Goal: Transaction & Acquisition: Download file/media

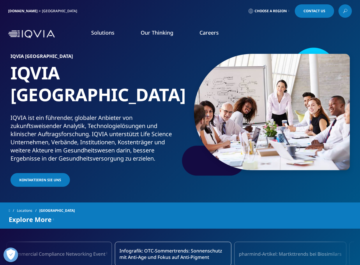
click at [109, 32] on link "Solutions" at bounding box center [102, 32] width 23 height 7
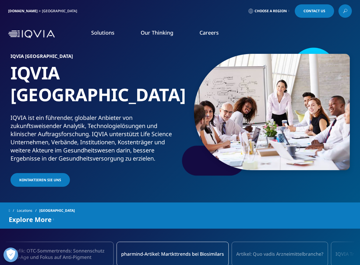
click at [251, 172] on link "MEHR ERFAHREN" at bounding box center [245, 170] width 71 height 15
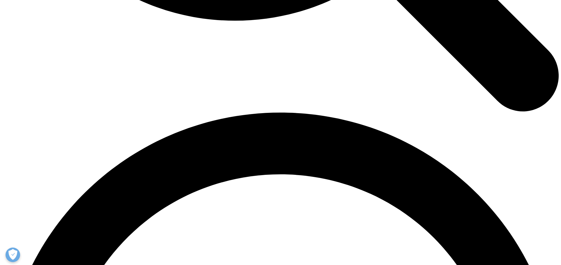
scroll to position [1041, 0]
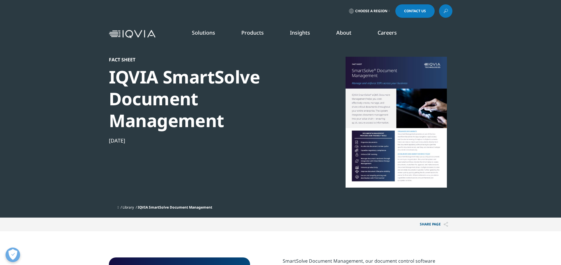
click at [249, 123] on link "Quality Compliance" at bounding box center [279, 123] width 102 height 6
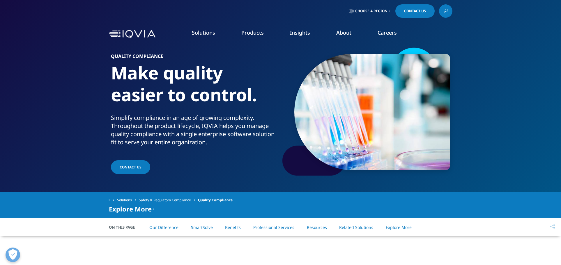
click at [124, 199] on link "Solutions" at bounding box center [128, 200] width 22 height 10
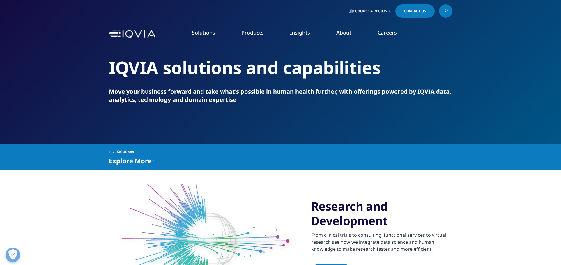
click at [254, 36] on link "Products" at bounding box center [253, 32] width 22 height 7
click at [251, 80] on link "IQVIA Vigilance Platform" at bounding box center [279, 80] width 102 height 6
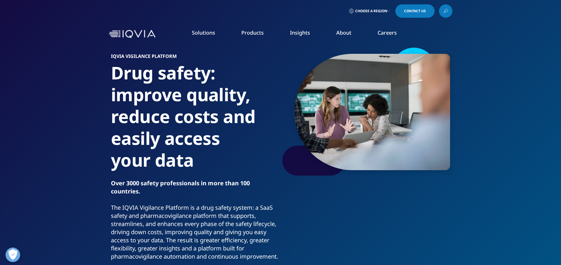
click at [154, 73] on link "Information Management" at bounding box center [177, 73] width 102 height 6
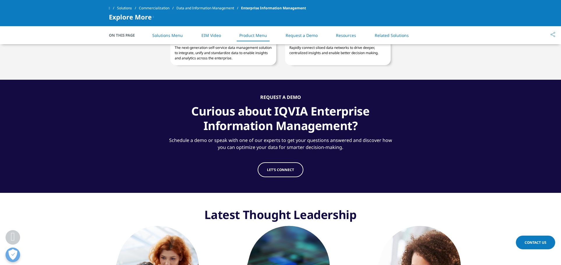
scroll to position [874, 0]
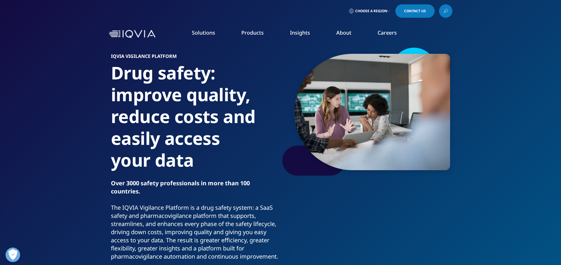
click at [250, 133] on link "SmartSolve eQMS" at bounding box center [279, 134] width 102 height 6
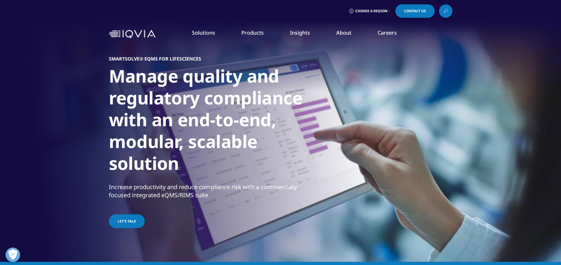
click at [199, 227] on div "SMARTSOLVE® EQMS FOR LIFESCIENCES Manage quality and regulatory compliance with…" at bounding box center [281, 143] width 344 height 198
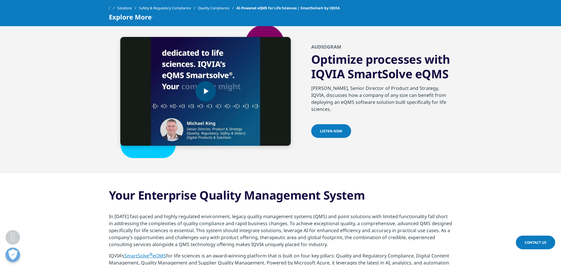
scroll to position [262, 0]
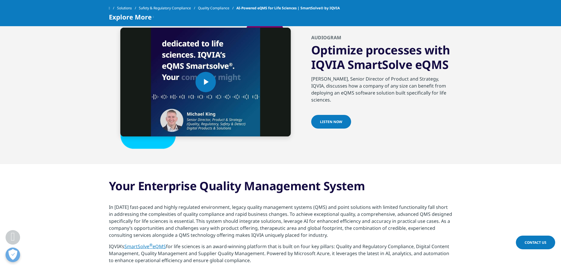
click at [322, 120] on span "Listen now" at bounding box center [331, 121] width 22 height 5
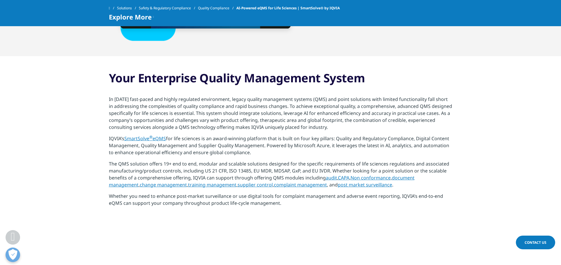
scroll to position [379, 0]
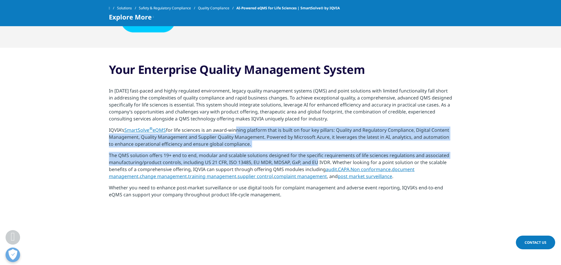
drag, startPoint x: 235, startPoint y: 129, endPoint x: 316, endPoint y: 166, distance: 88.1
click at [316, 166] on div "Your Enterprise Quality Management System In today's fast-paced and highly regu…" at bounding box center [281, 132] width 344 height 140
click at [415, 171] on span "document management" at bounding box center [262, 172] width 306 height 13
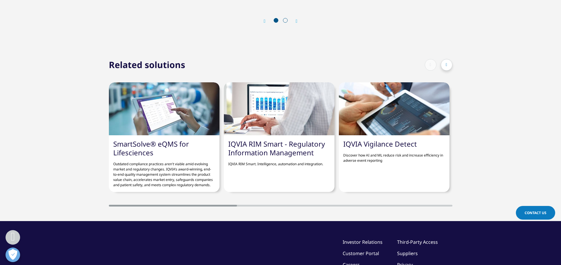
scroll to position [641, 0]
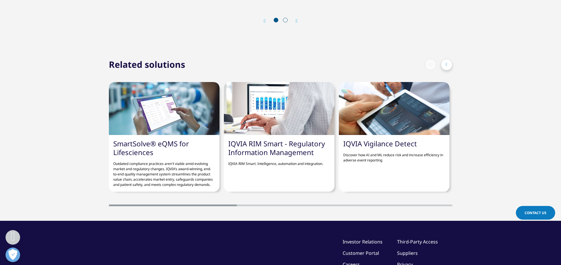
click at [152, 146] on link "SmartSolve® eQMS for Lifesciences" at bounding box center [151, 148] width 76 height 18
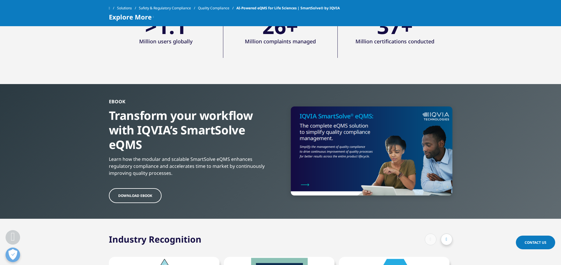
scroll to position [1049, 0]
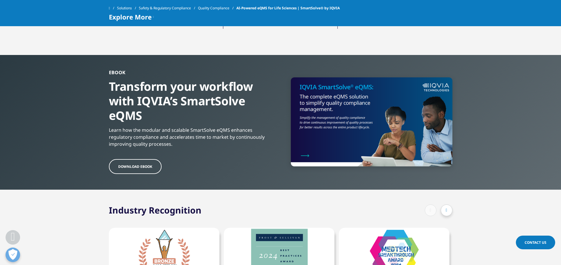
click at [139, 169] on span "Download ebook" at bounding box center [135, 166] width 34 height 5
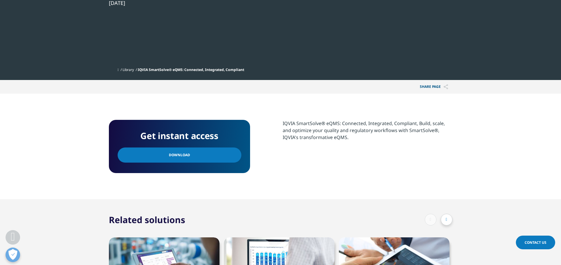
scroll to position [175, 0]
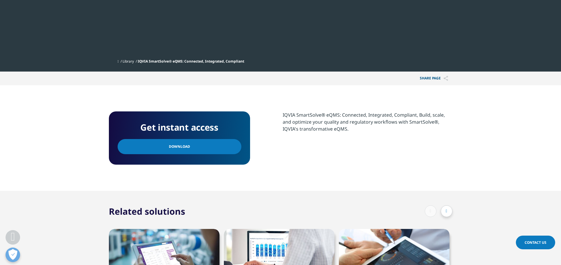
drag, startPoint x: 182, startPoint y: 151, endPoint x: 363, endPoint y: 119, distance: 183.1
click at [182, 151] on link "Download" at bounding box center [180, 146] width 124 height 15
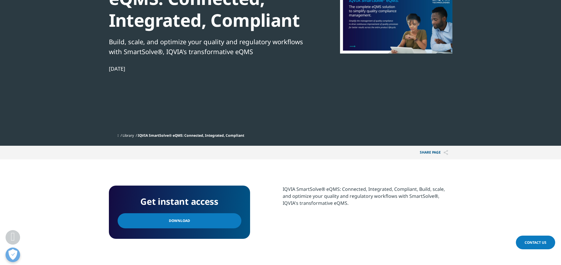
scroll to position [146, 0]
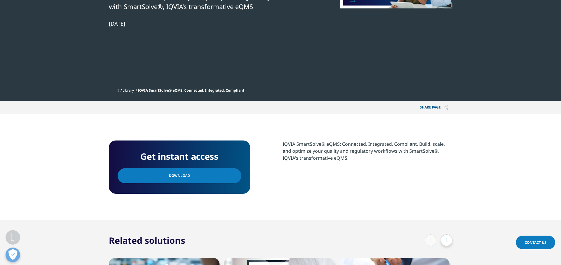
click at [189, 178] on link "Download" at bounding box center [180, 175] width 124 height 15
